Goal: Task Accomplishment & Management: Manage account settings

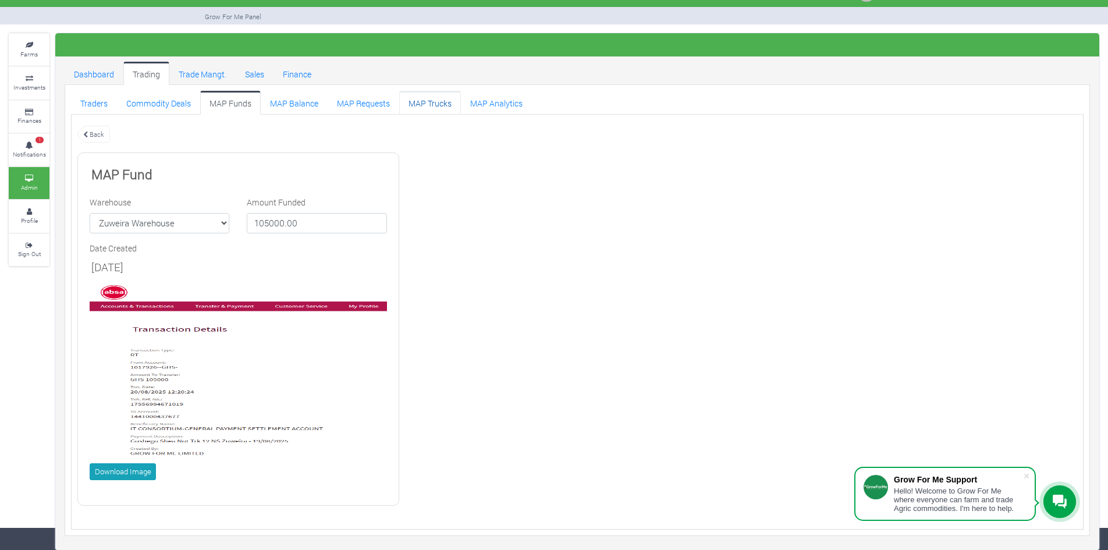
click at [424, 105] on link "MAP Trucks" at bounding box center [430, 102] width 62 height 23
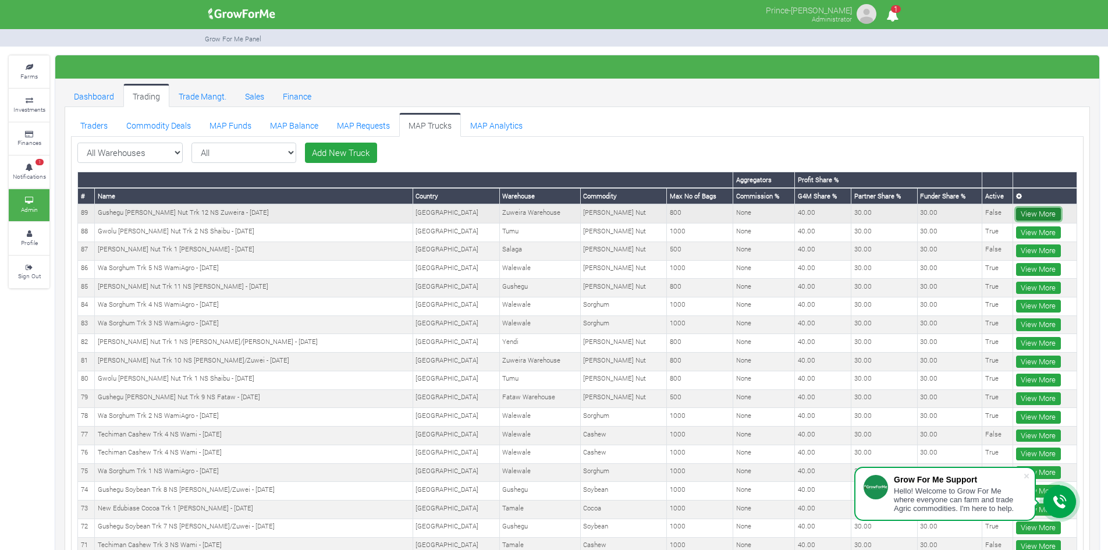
click at [1031, 209] on link "View More" at bounding box center [1038, 214] width 45 height 13
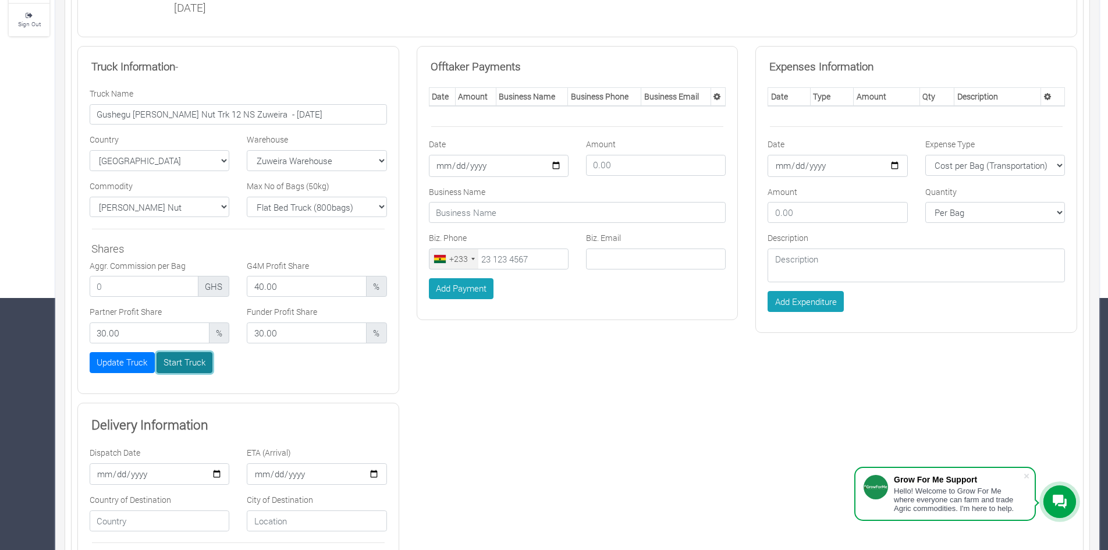
click at [200, 364] on button "Start Truck" at bounding box center [185, 362] width 56 height 21
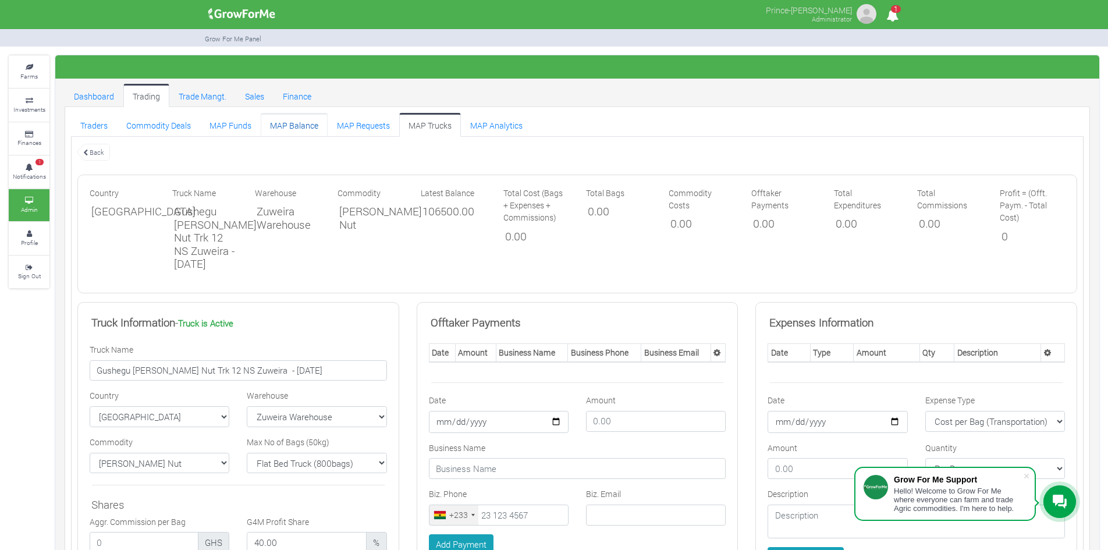
click at [295, 122] on link "MAP Balance" at bounding box center [294, 124] width 67 height 23
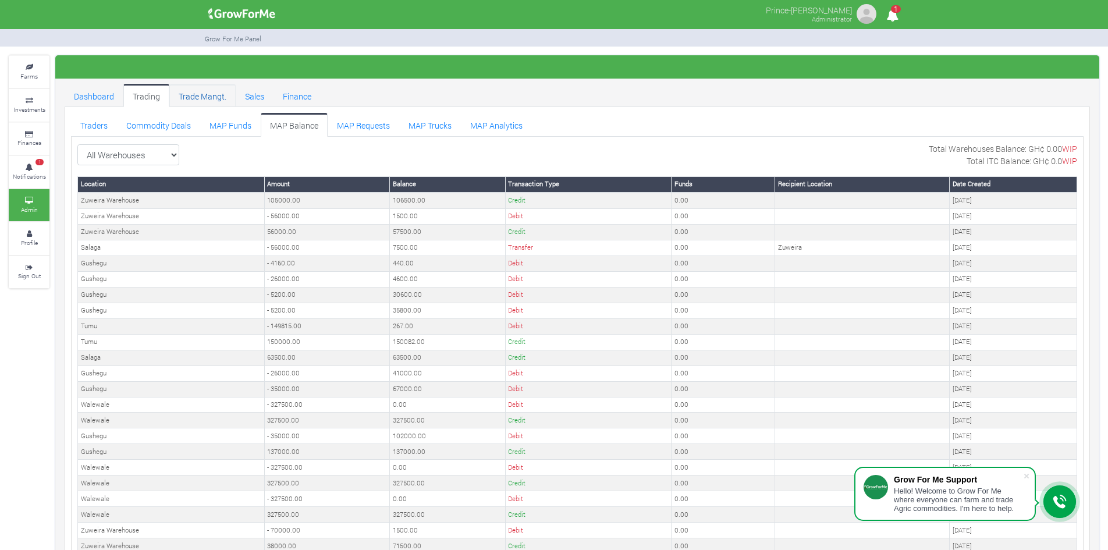
click at [199, 96] on link "Trade Mangt." at bounding box center [202, 95] width 66 height 23
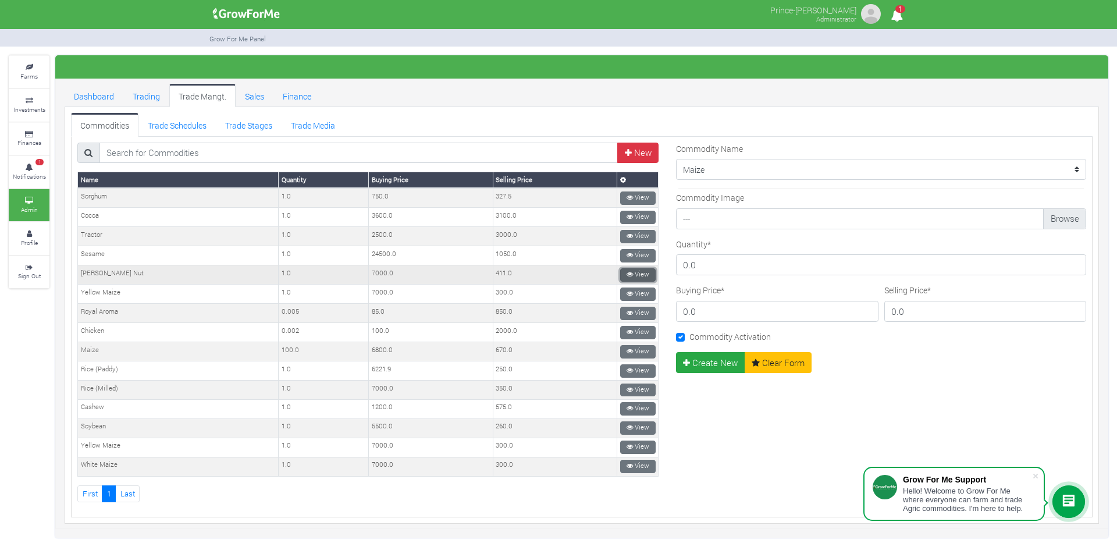
click at [627, 274] on icon at bounding box center [630, 274] width 6 height 6
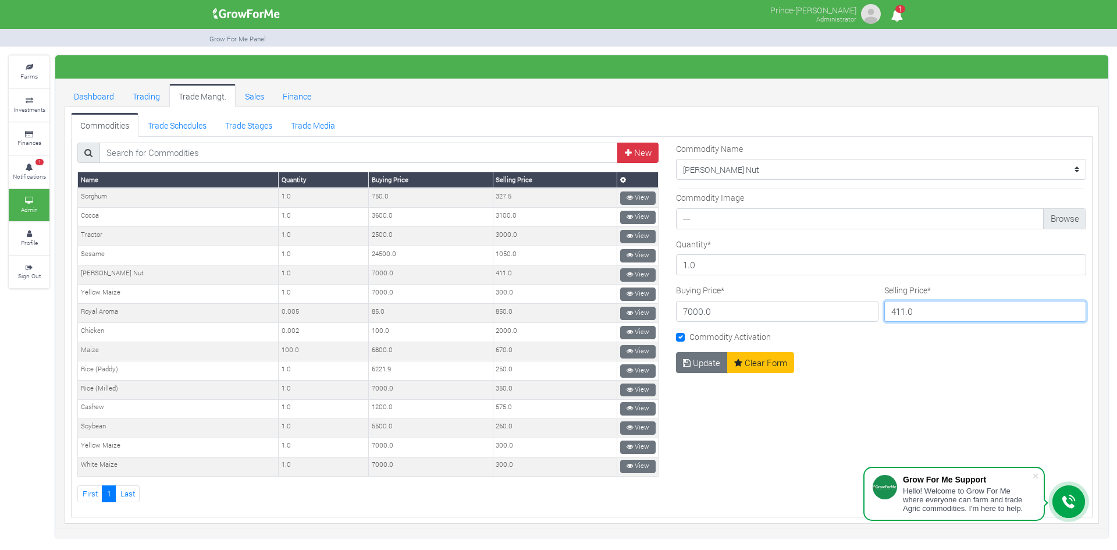
click at [911, 311] on input "411.0" at bounding box center [986, 311] width 203 height 21
type input "4"
type input "750"
click at [694, 363] on button "Update" at bounding box center [702, 362] width 52 height 21
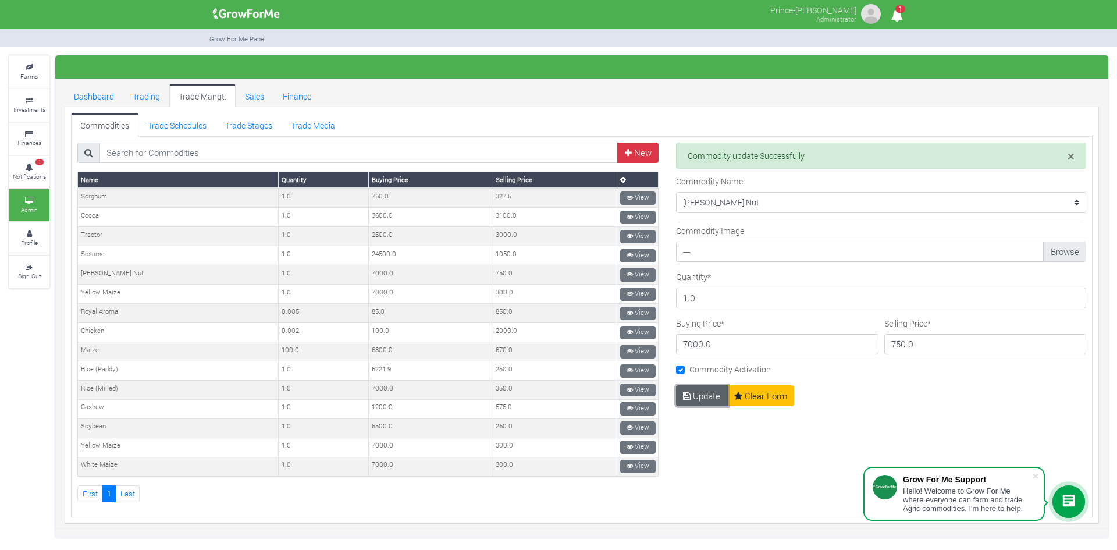
click at [694, 393] on button "Update" at bounding box center [702, 395] width 52 height 21
click at [794, 442] on div "× Commodity update Successfully Commodity Name" at bounding box center [882, 323] width 428 height 360
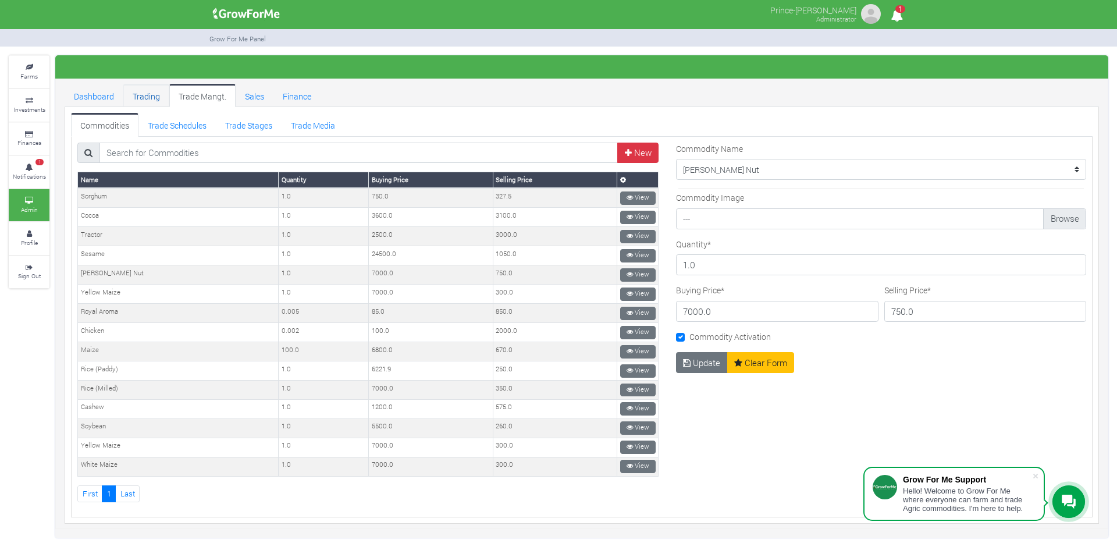
click at [151, 97] on link "Trading" at bounding box center [146, 95] width 46 height 23
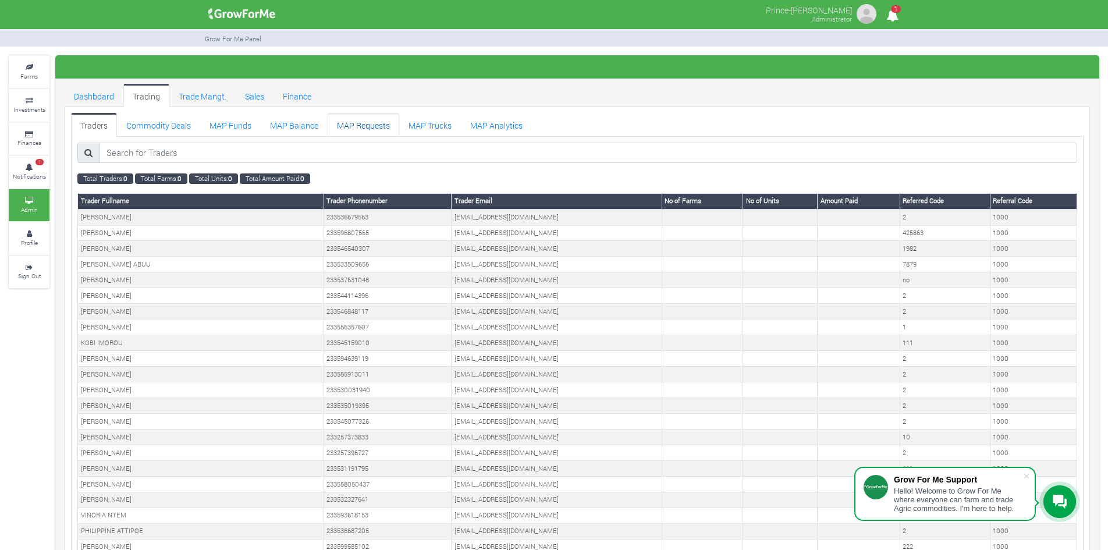
click at [351, 125] on link "MAP Requests" at bounding box center [364, 124] width 72 height 23
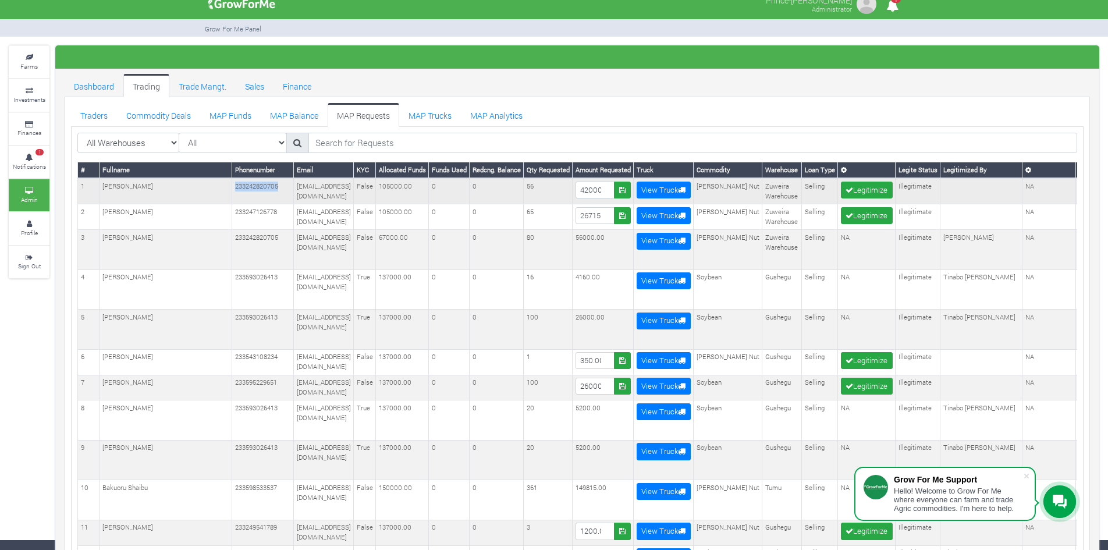
drag, startPoint x: 276, startPoint y: 186, endPoint x: 233, endPoint y: 185, distance: 42.5
click at [233, 185] on td "233242820705" at bounding box center [263, 191] width 62 height 26
